Goal: Entertainment & Leisure: Consume media (video, audio)

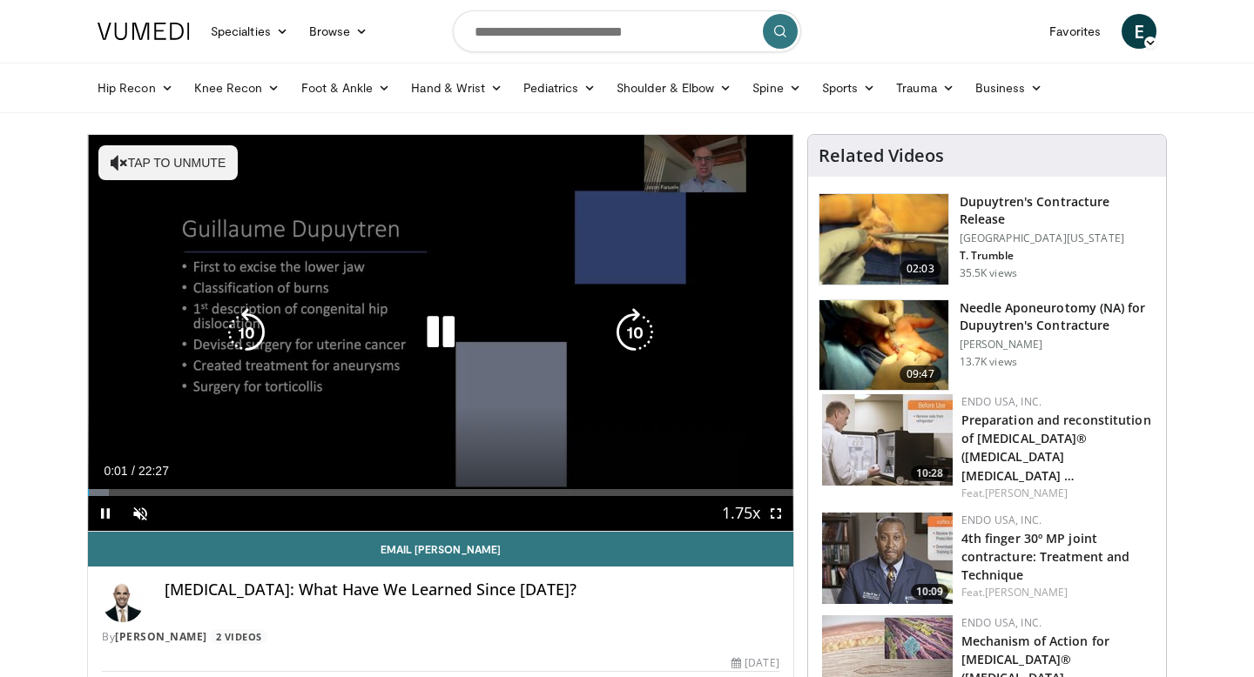
click at [131, 167] on button "Tap to unmute" at bounding box center [167, 162] width 139 height 35
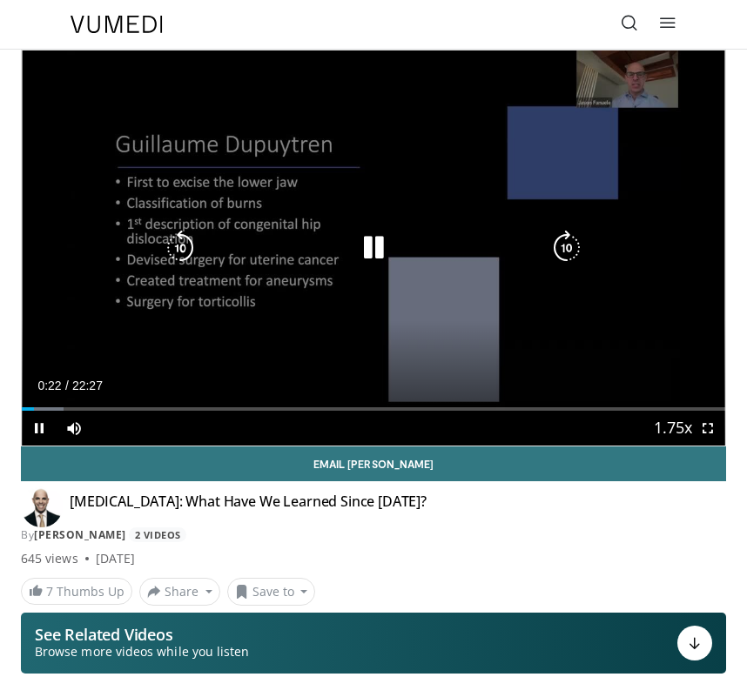
click at [384, 252] on icon "Video Player" at bounding box center [373, 248] width 35 height 35
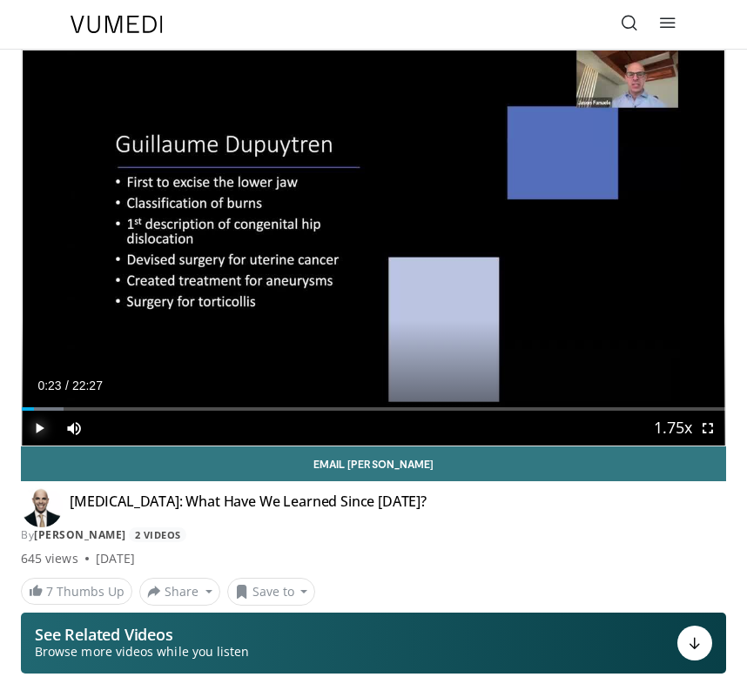
click at [32, 425] on span "Video Player" at bounding box center [39, 428] width 35 height 35
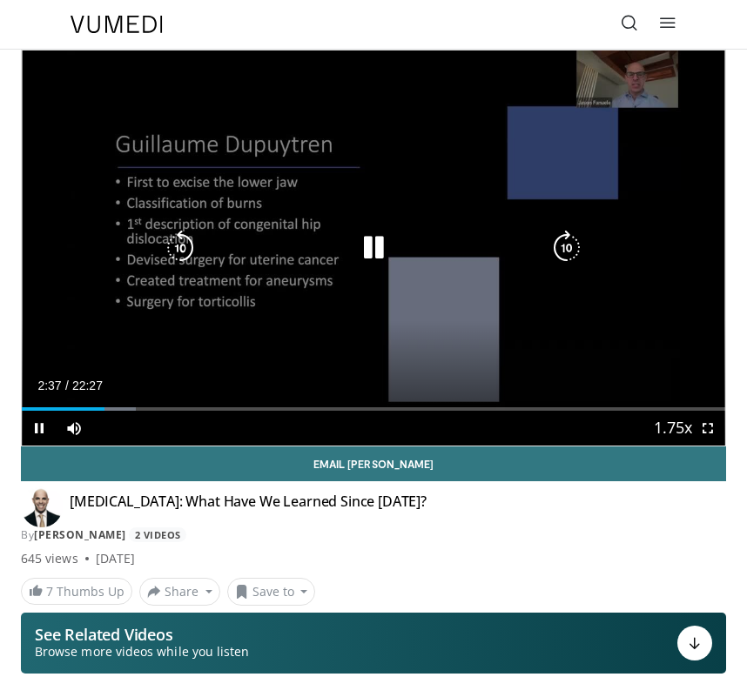
click at [376, 249] on icon "Video Player" at bounding box center [373, 248] width 35 height 35
click at [384, 247] on icon "Video Player" at bounding box center [373, 248] width 35 height 35
click at [368, 241] on icon "Video Player" at bounding box center [373, 248] width 35 height 35
click at [377, 247] on icon "Video Player" at bounding box center [373, 248] width 35 height 35
